Goal: Navigation & Orientation: Find specific page/section

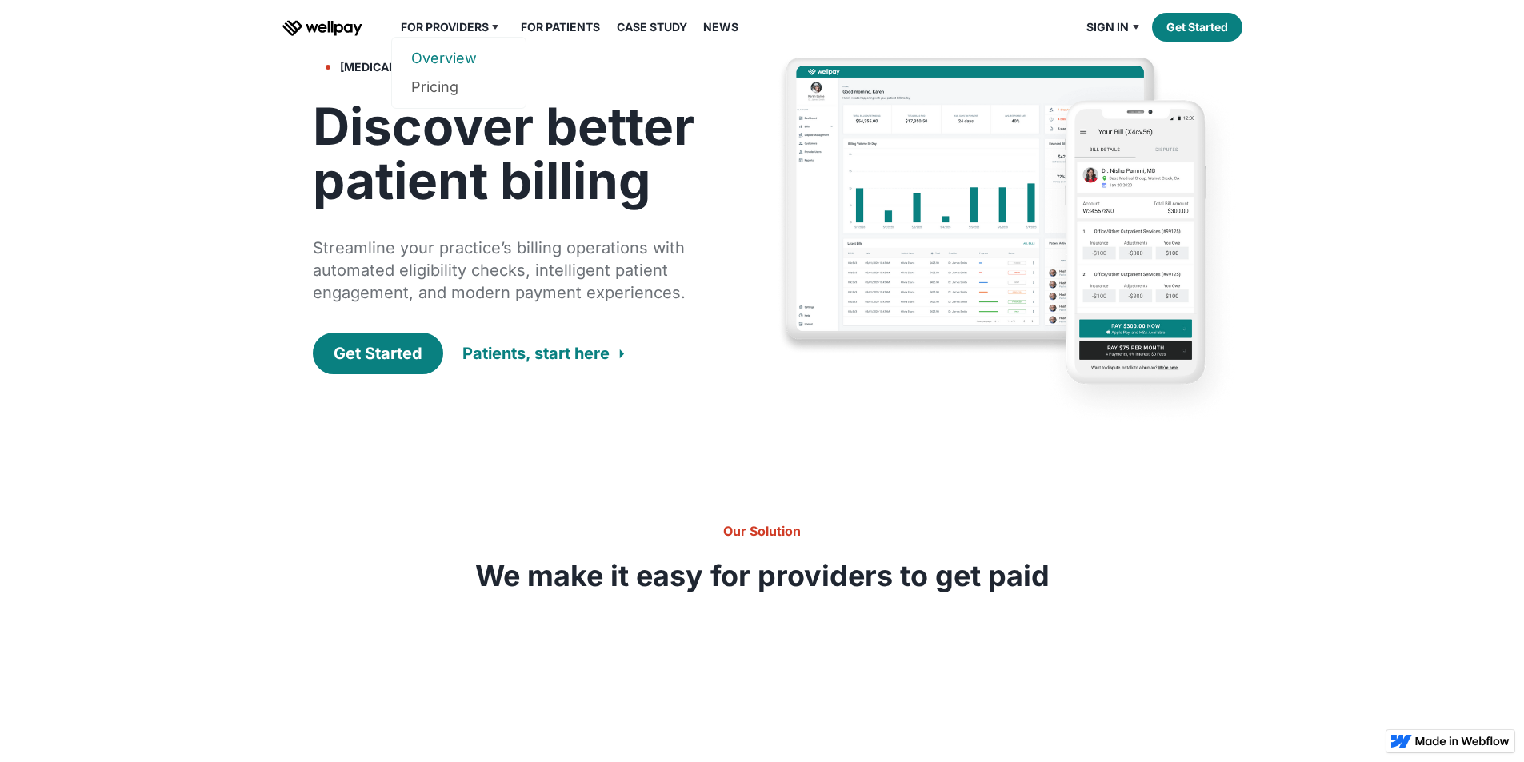
click at [471, 73] on link "Overview" at bounding box center [458, 58] width 95 height 29
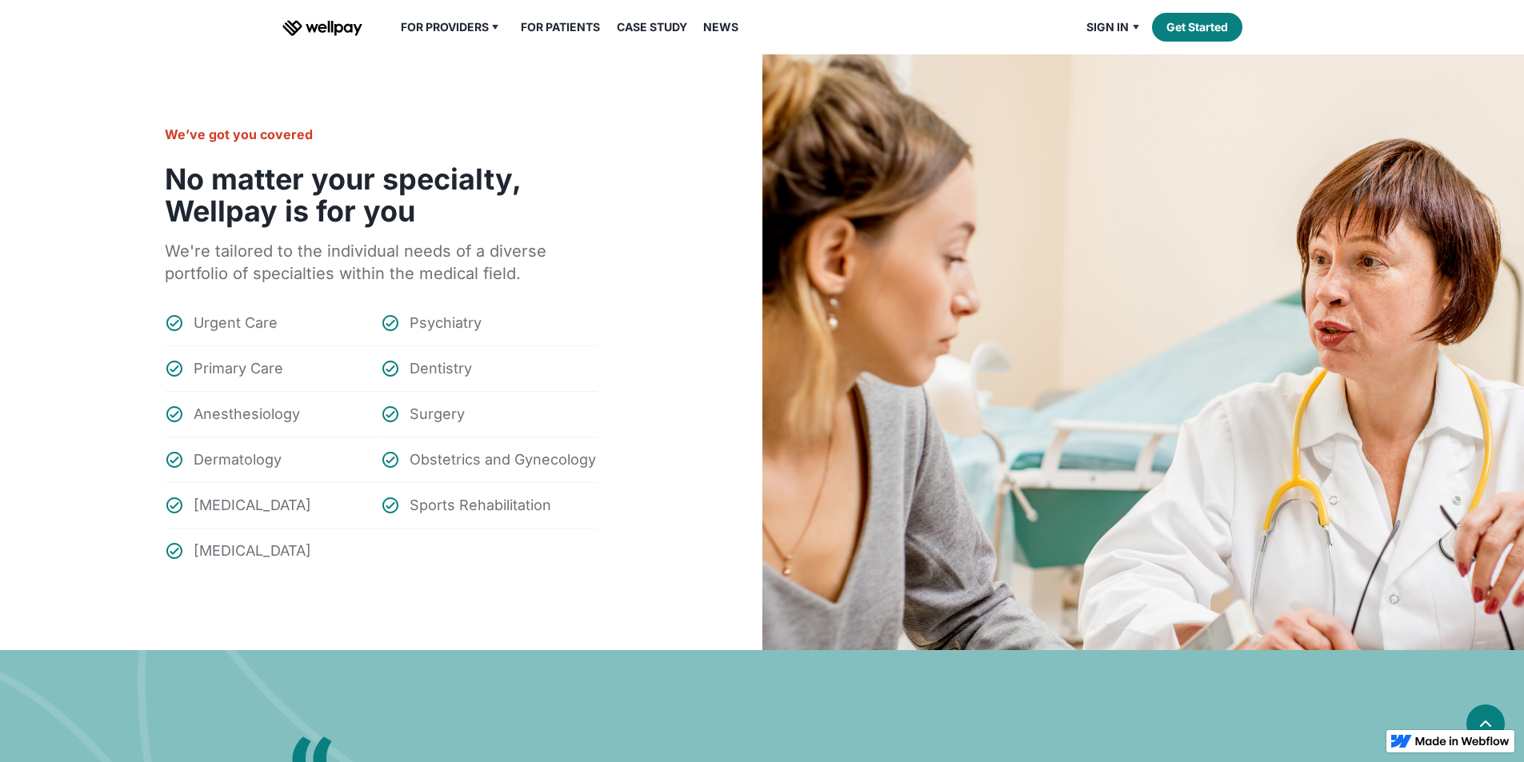
scroll to position [2080, 0]
